Goal: Task Accomplishment & Management: Manage account settings

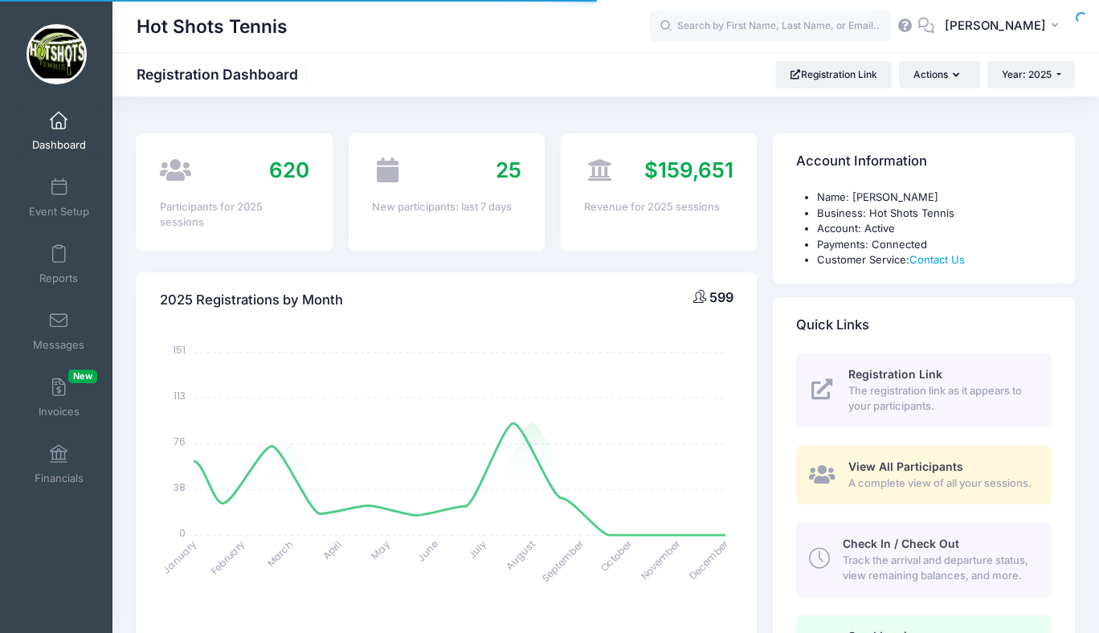
select select
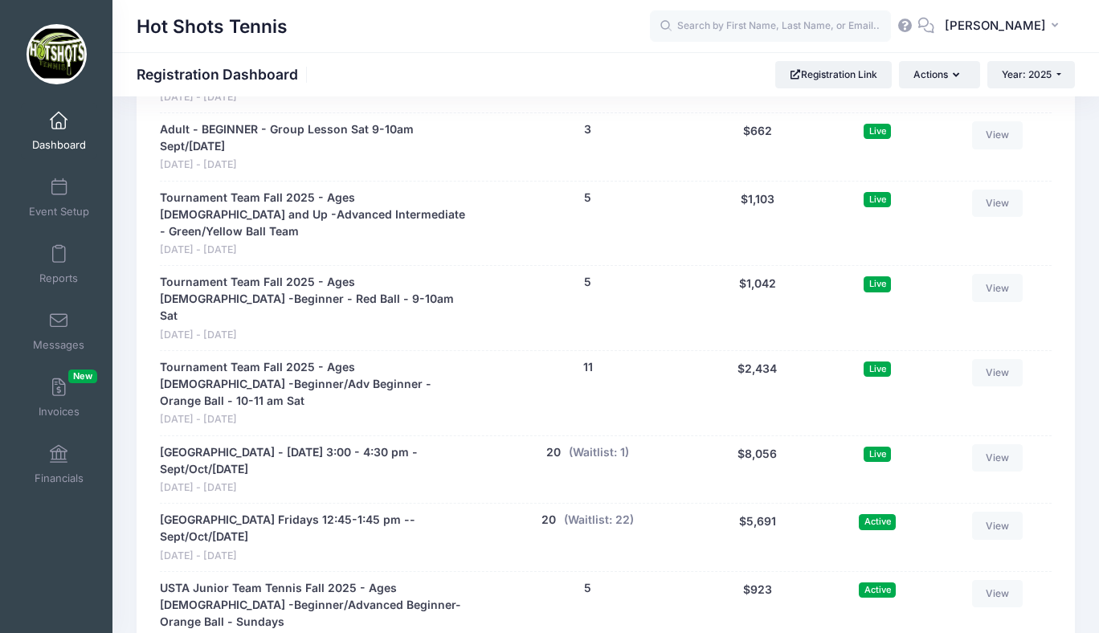
scroll to position [3717, 0]
click at [598, 444] on button "(Waitlist: 1)" at bounding box center [599, 452] width 60 height 17
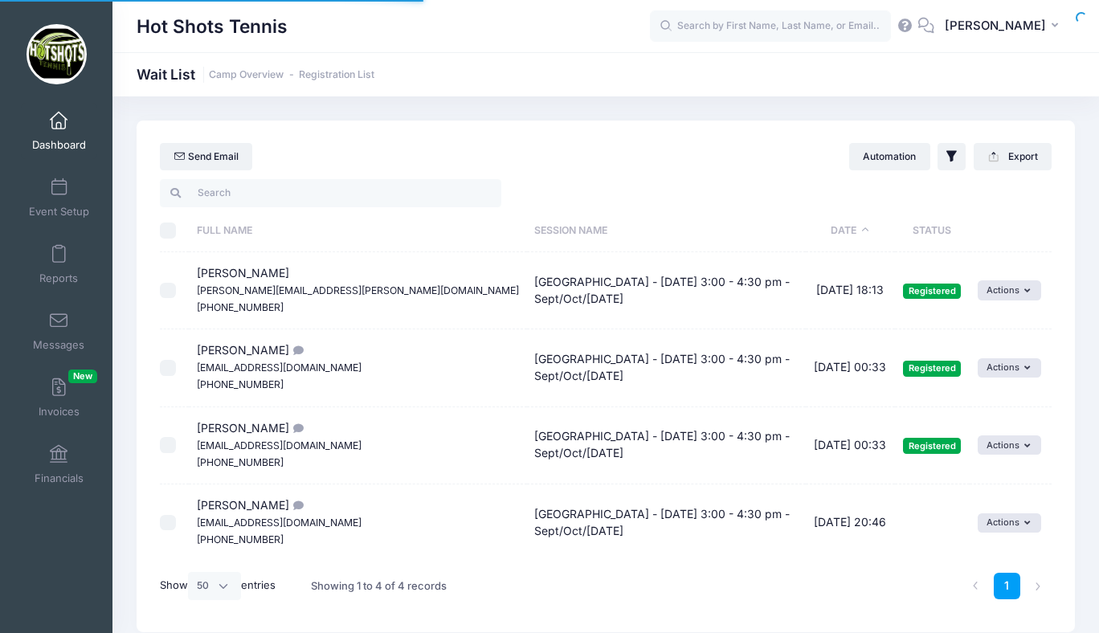
select select "50"
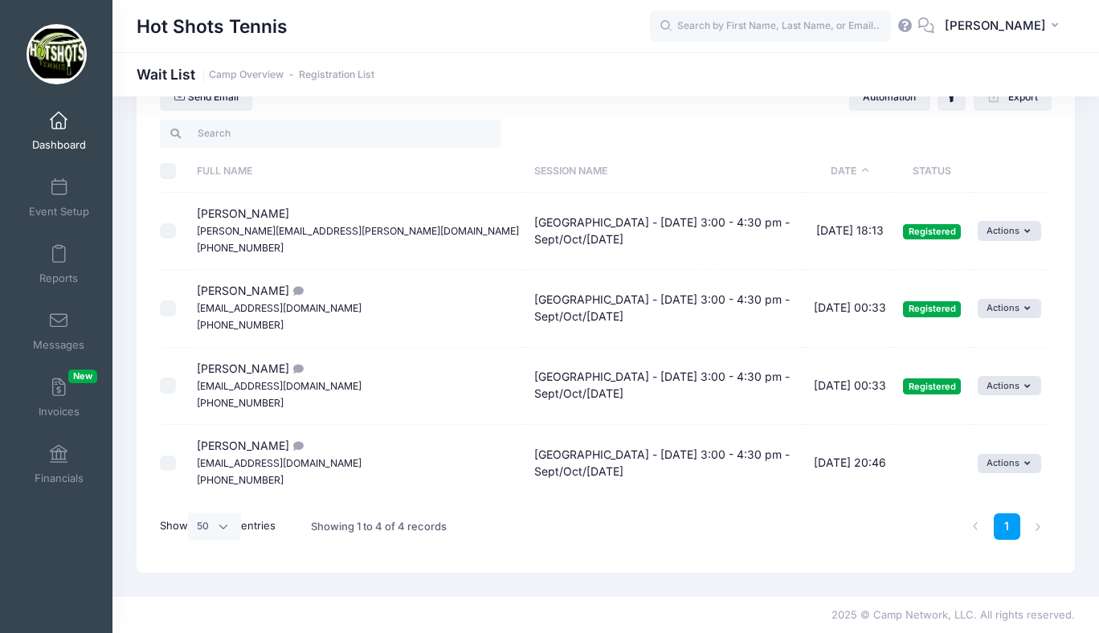
scroll to position [59, 0]
click at [989, 464] on button "Actions" at bounding box center [1009, 463] width 63 height 19
click at [985, 489] on link "Invite" at bounding box center [995, 498] width 70 height 31
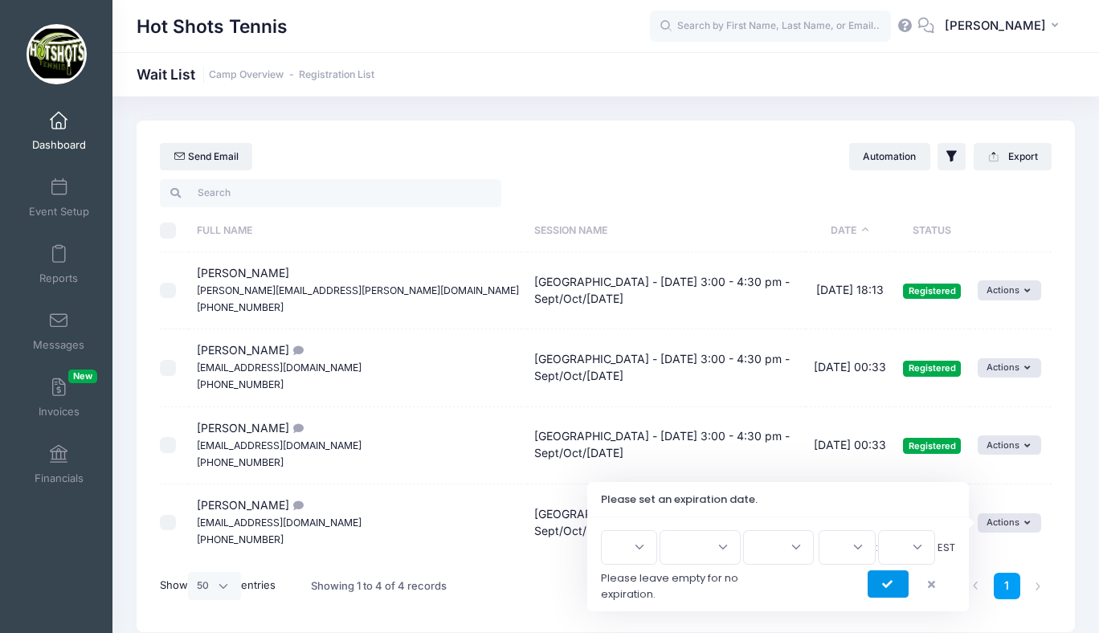
click at [888, 577] on button "submit" at bounding box center [888, 584] width 41 height 27
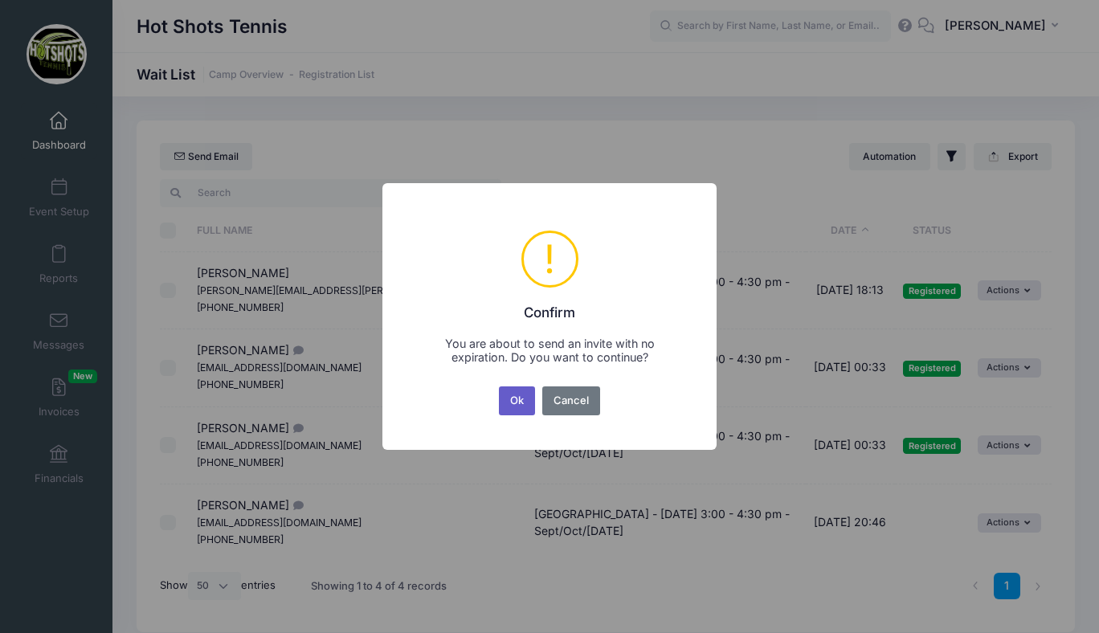
click at [516, 397] on button "Ok" at bounding box center [517, 401] width 37 height 29
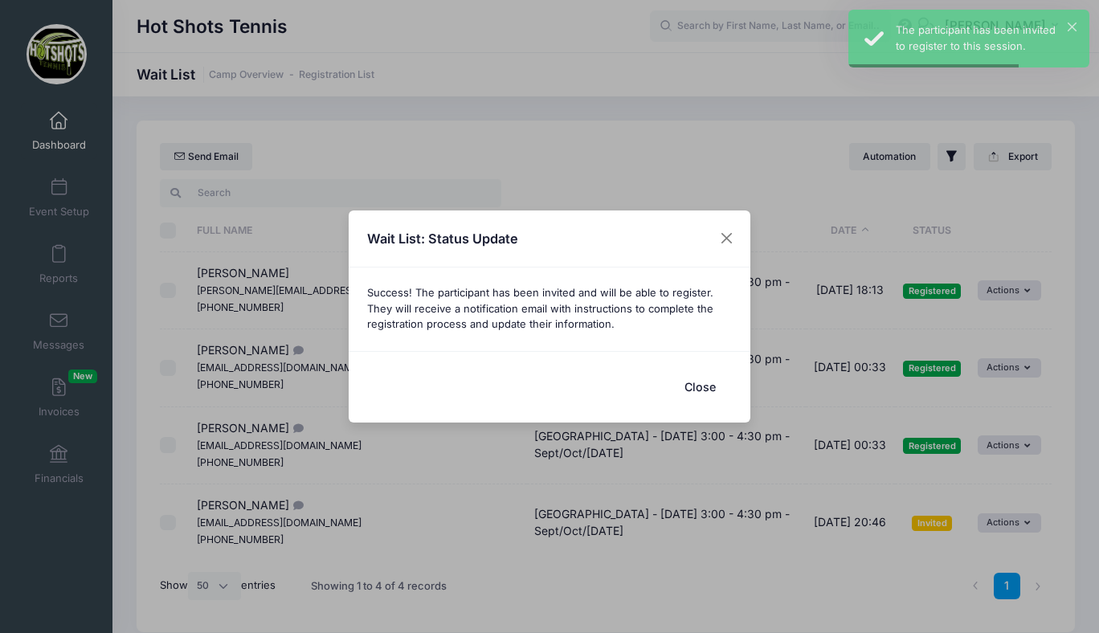
click at [706, 388] on button "Close" at bounding box center [700, 387] width 64 height 35
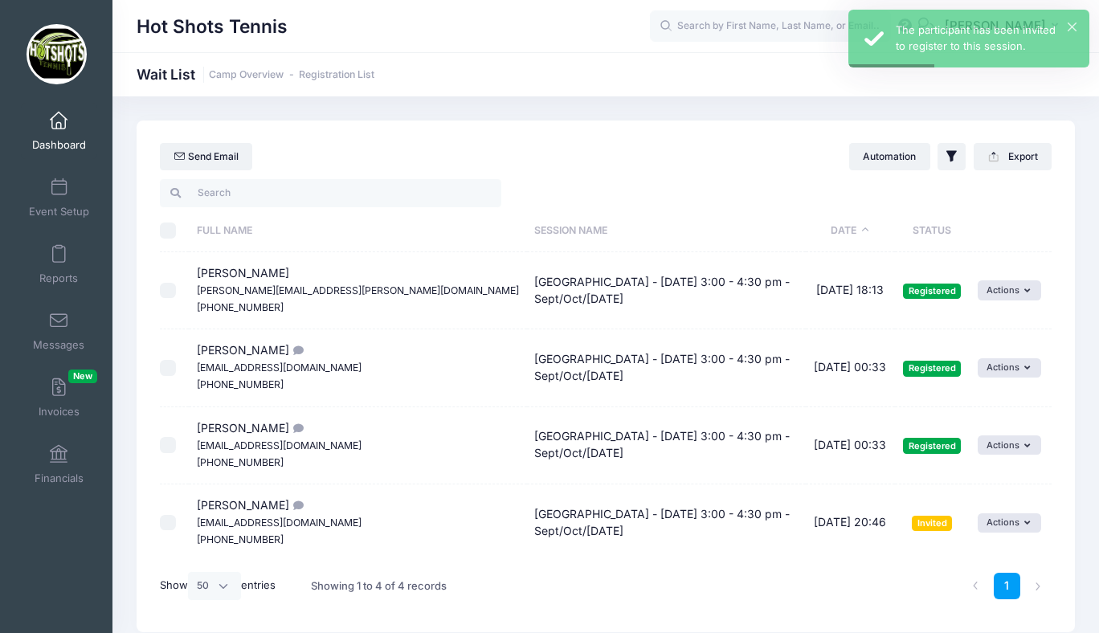
click at [59, 129] on span at bounding box center [59, 122] width 0 height 18
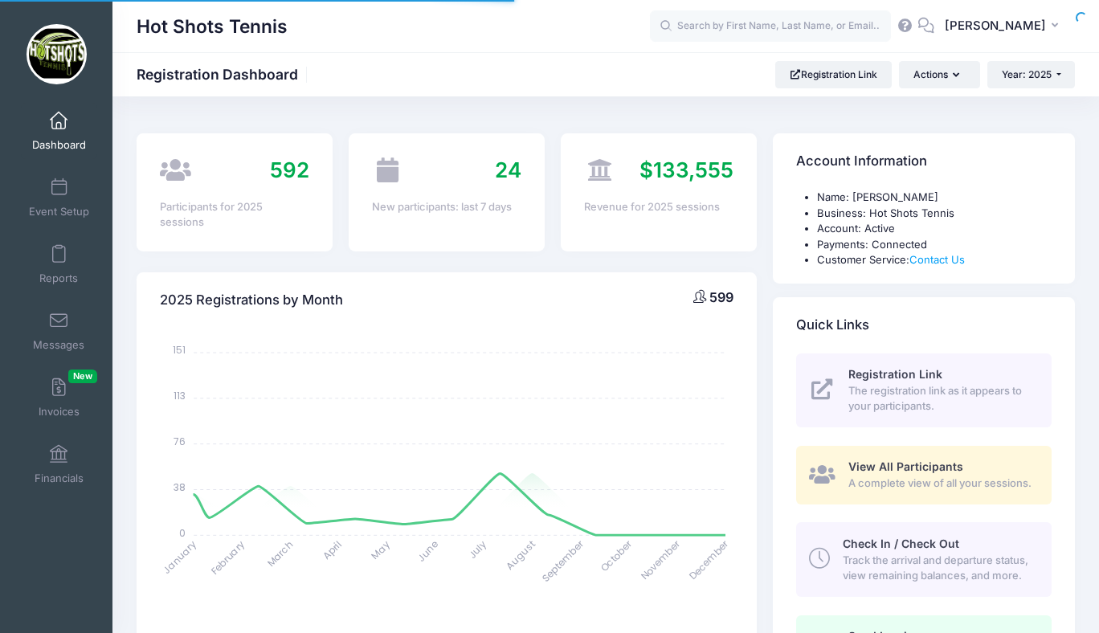
select select
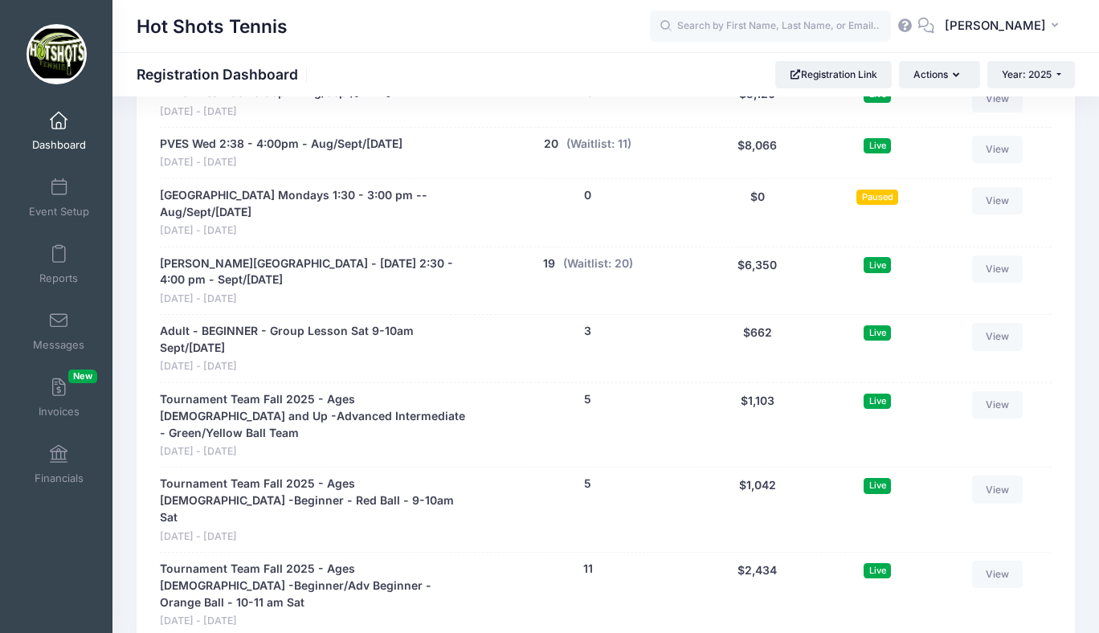
scroll to position [3517, 0]
